Goal: Transaction & Acquisition: Purchase product/service

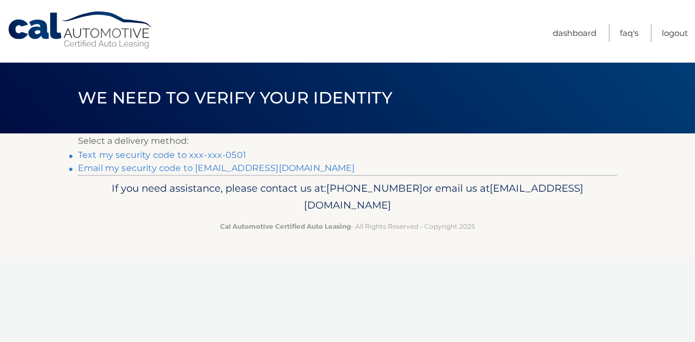
click at [227, 155] on link "Text my security code to xxx-xxx-0501" at bounding box center [162, 155] width 168 height 10
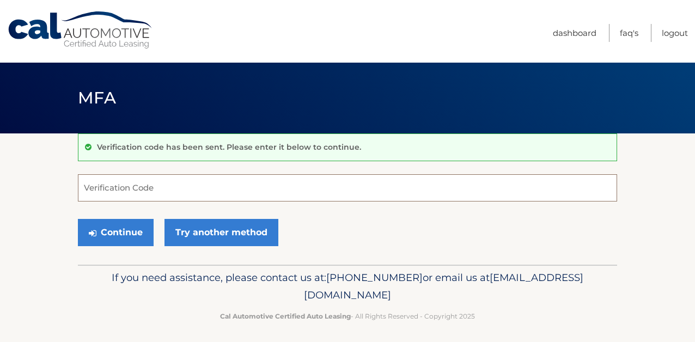
click at [150, 185] on input "Verification Code" at bounding box center [347, 187] width 539 height 27
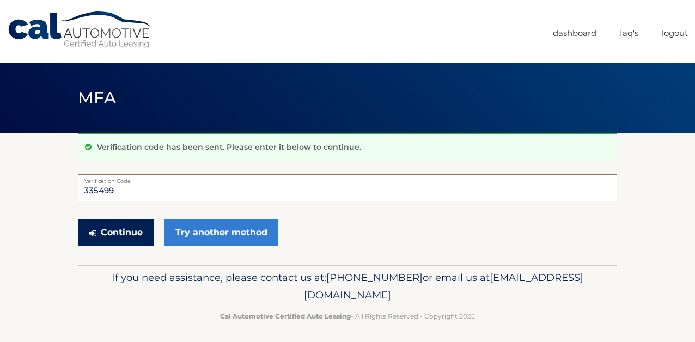
type input "335499"
click at [127, 233] on button "Continue" at bounding box center [116, 232] width 76 height 27
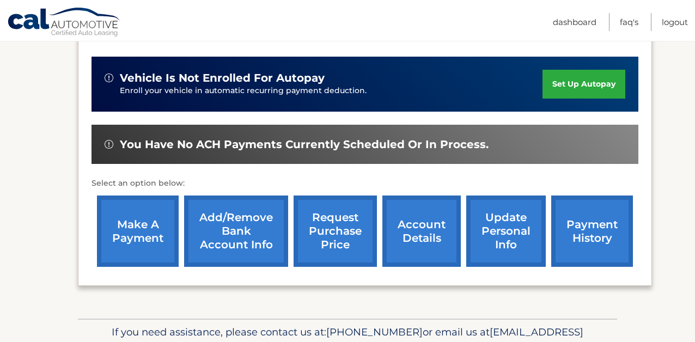
scroll to position [294, 0]
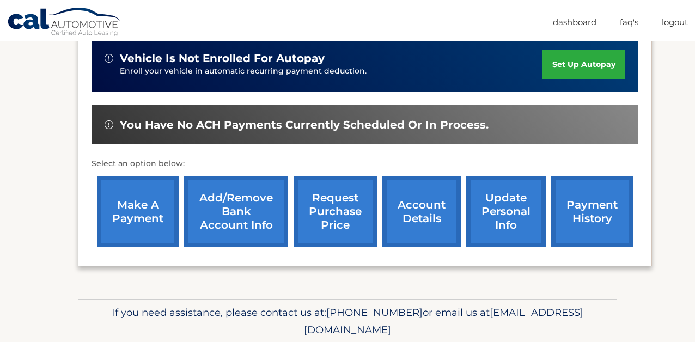
click at [155, 222] on link "make a payment" at bounding box center [138, 211] width 82 height 71
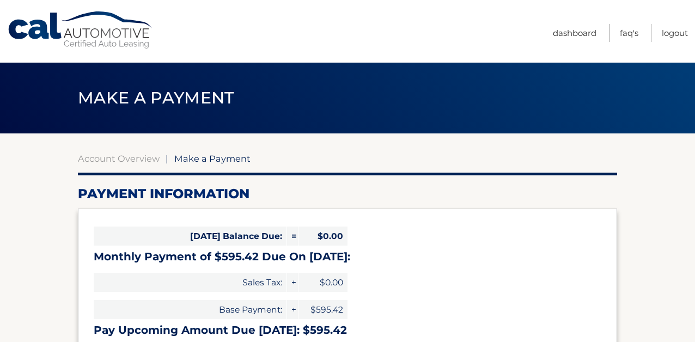
select select "NTZiYmE0MjUtMjE1Yi00MDRkLTk3MDYtYjlmNThmYWFlNWZk"
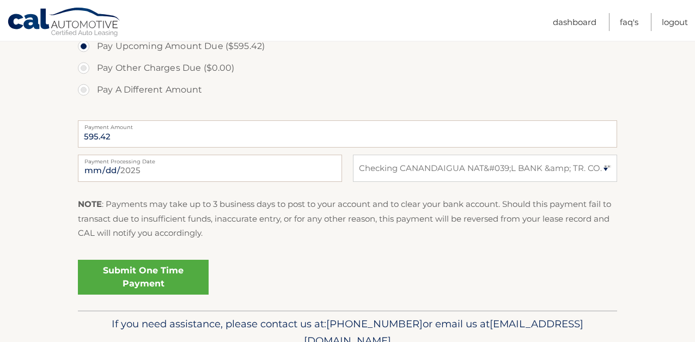
scroll to position [386, 0]
click at [179, 280] on link "Submit One Time Payment" at bounding box center [143, 276] width 131 height 35
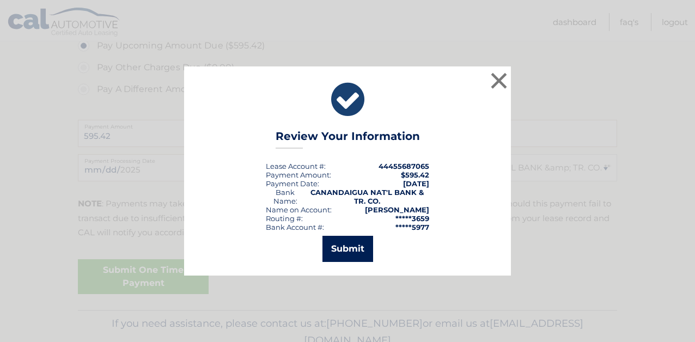
click at [350, 246] on button "Submit" at bounding box center [348, 249] width 51 height 26
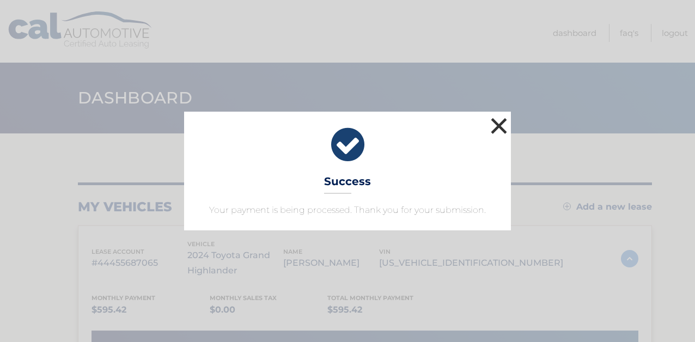
click at [502, 125] on button "×" at bounding box center [499, 126] width 22 height 22
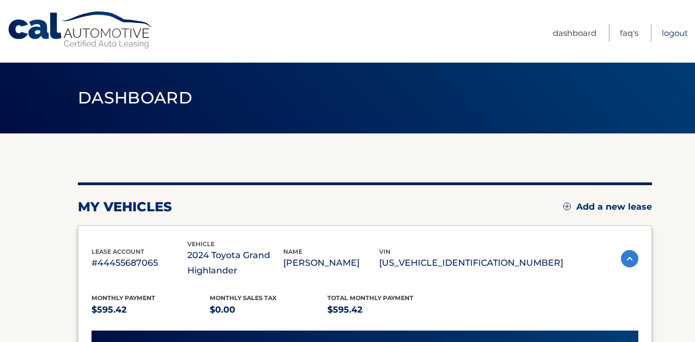
click at [679, 28] on link "Logout" at bounding box center [675, 33] width 26 height 18
